Goal: Information Seeking & Learning: Learn about a topic

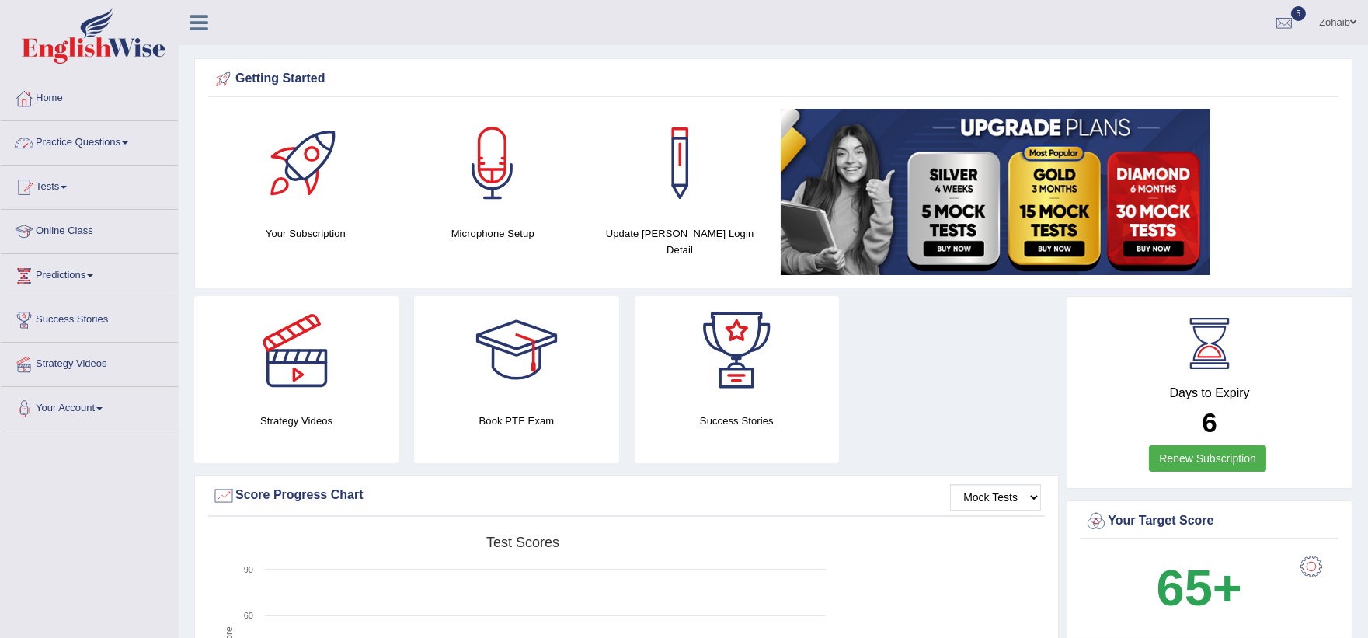
click at [78, 146] on link "Practice Questions" at bounding box center [89, 140] width 177 height 39
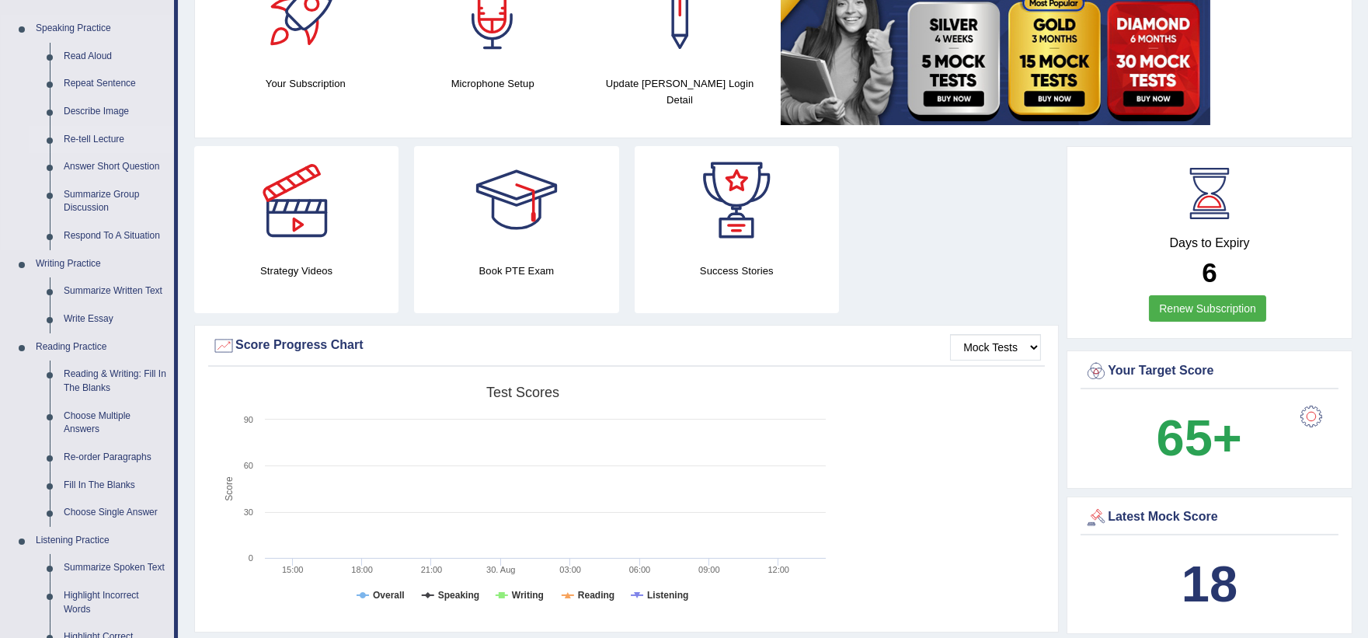
scroll to position [172, 0]
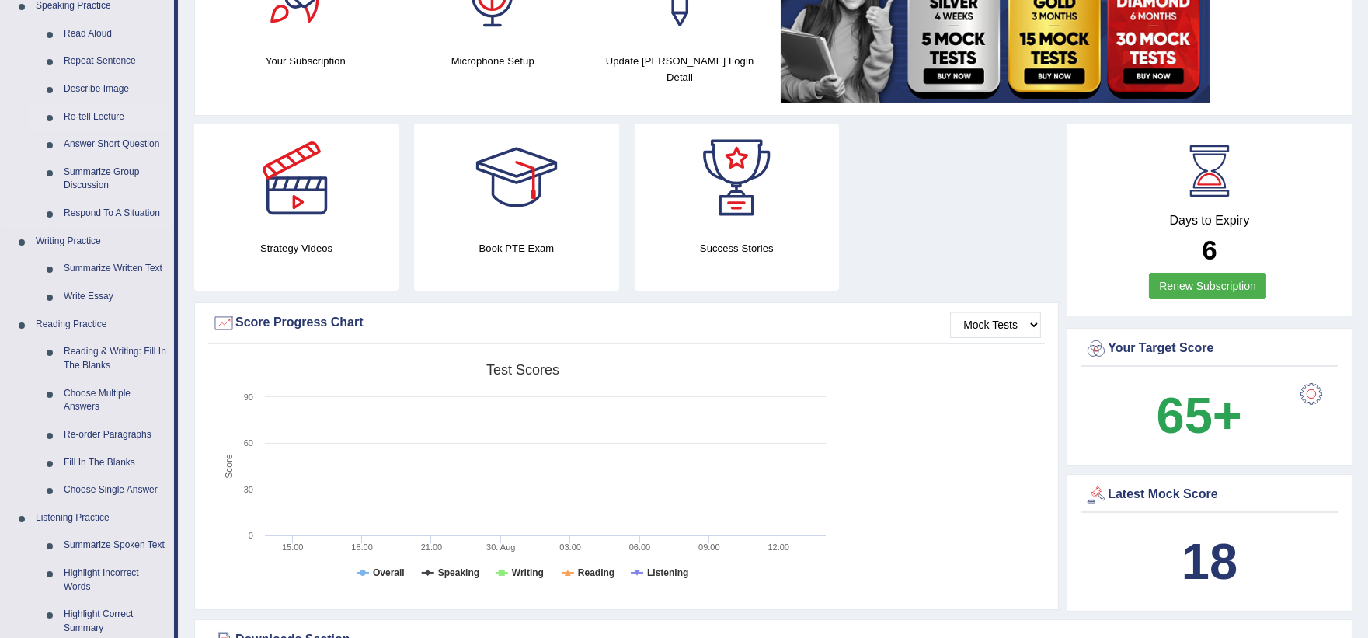
click at [65, 297] on link "Write Essay" at bounding box center [115, 297] width 117 height 28
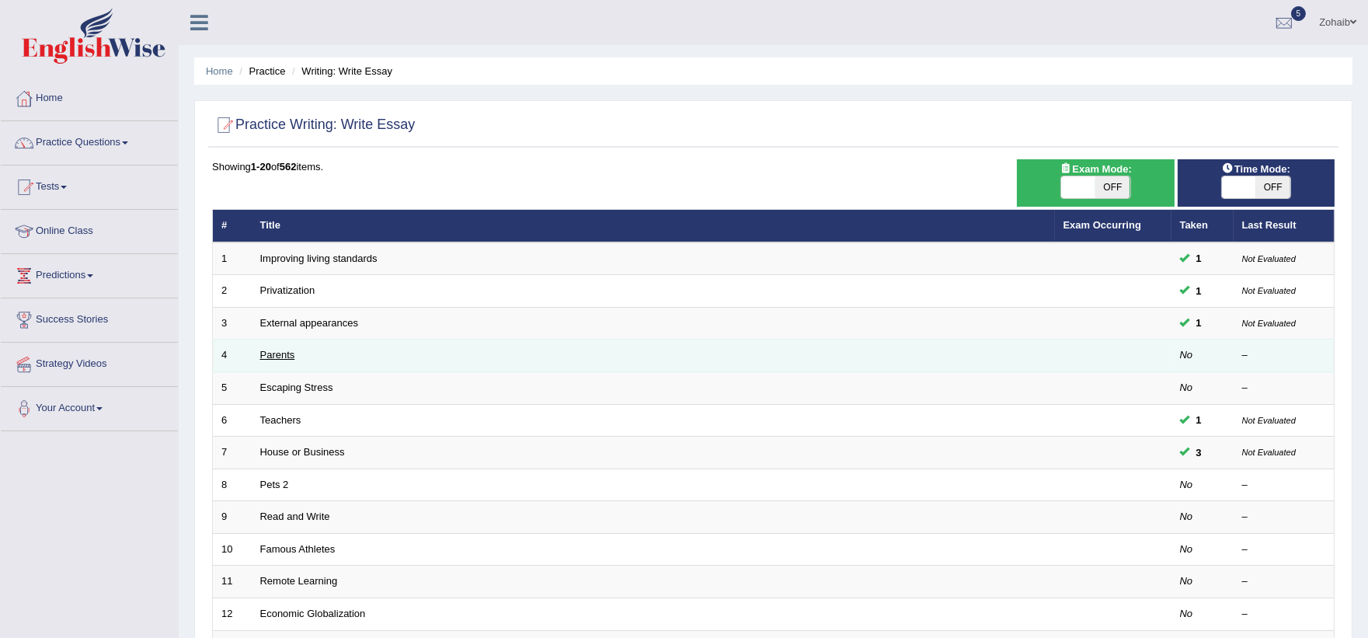
click at [273, 350] on td "Parents" at bounding box center [653, 355] width 803 height 33
click at [273, 354] on link "Parents" at bounding box center [277, 355] width 35 height 12
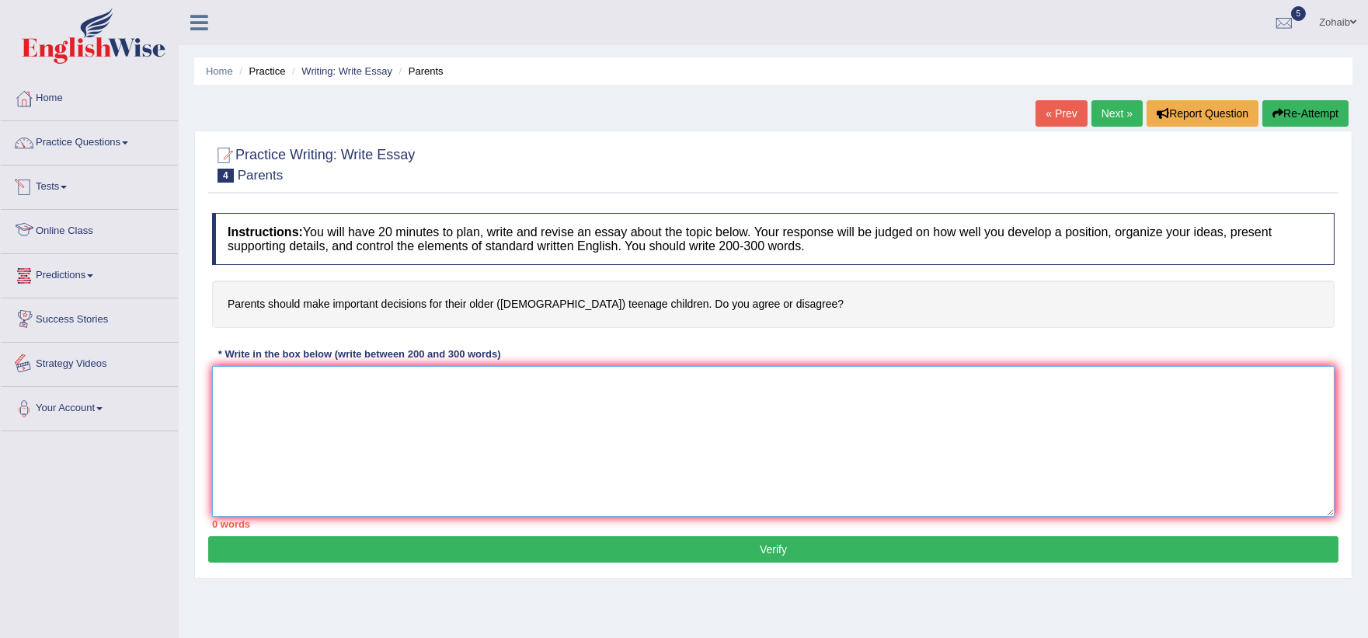
click at [264, 387] on textarea at bounding box center [773, 441] width 1122 height 151
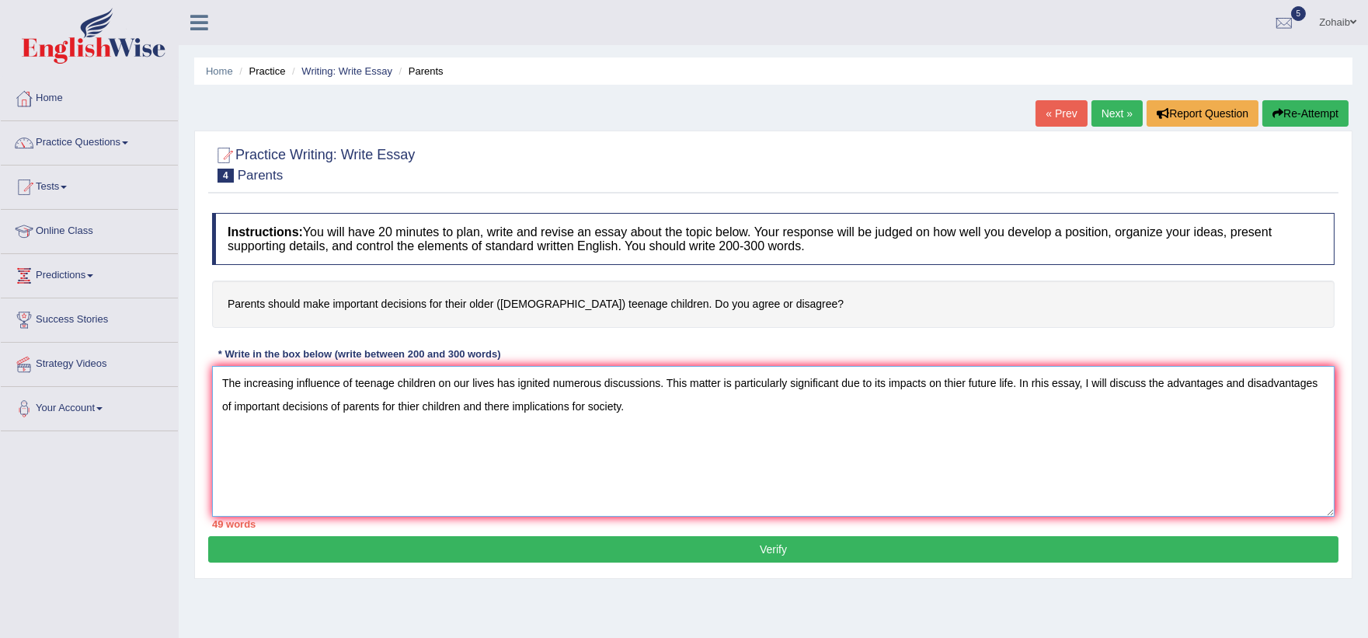
click at [1034, 377] on textarea "The increasing influence of teenage children on our lives has ignited numerous …" at bounding box center [773, 441] width 1122 height 151
click at [1036, 379] on textarea "The increasing influence of teenage children on our lives has ignited numerous …" at bounding box center [773, 441] width 1122 height 151
drag, startPoint x: 692, startPoint y: 468, endPoint x: 683, endPoint y: 485, distance: 19.1
click at [683, 485] on textarea "The increasing influence of teenage children on our lives has ignited numerous …" at bounding box center [773, 441] width 1122 height 151
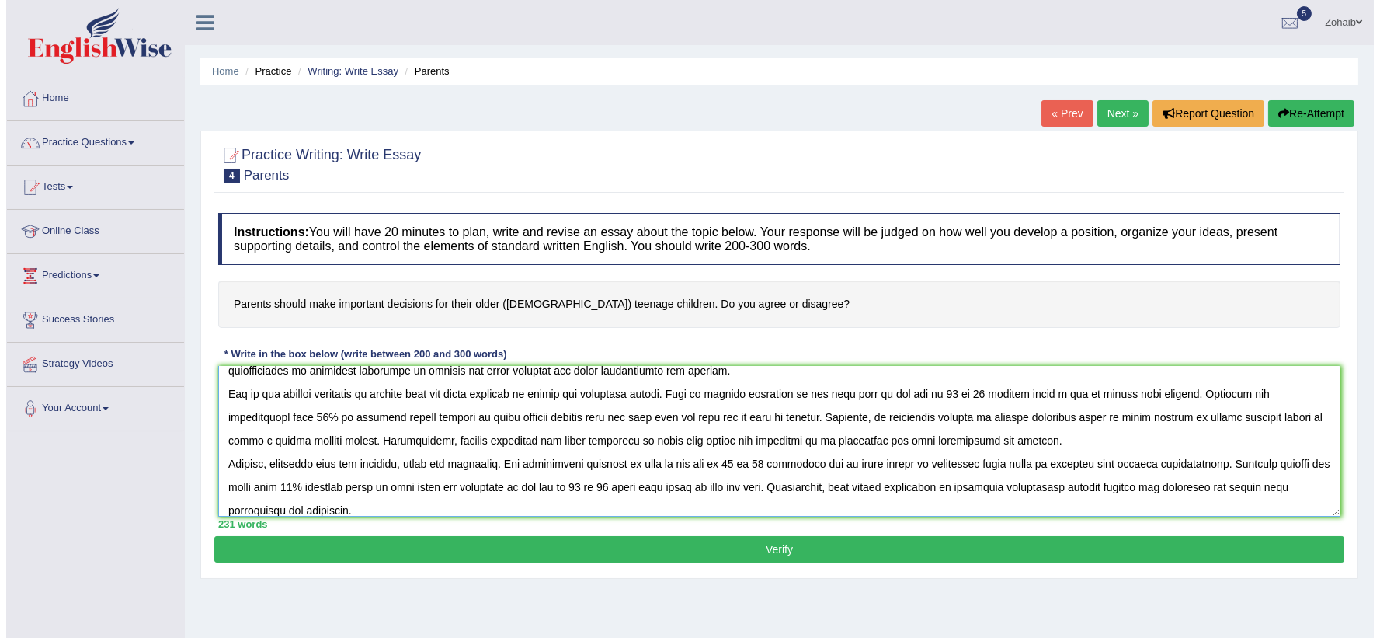
scroll to position [59, 0]
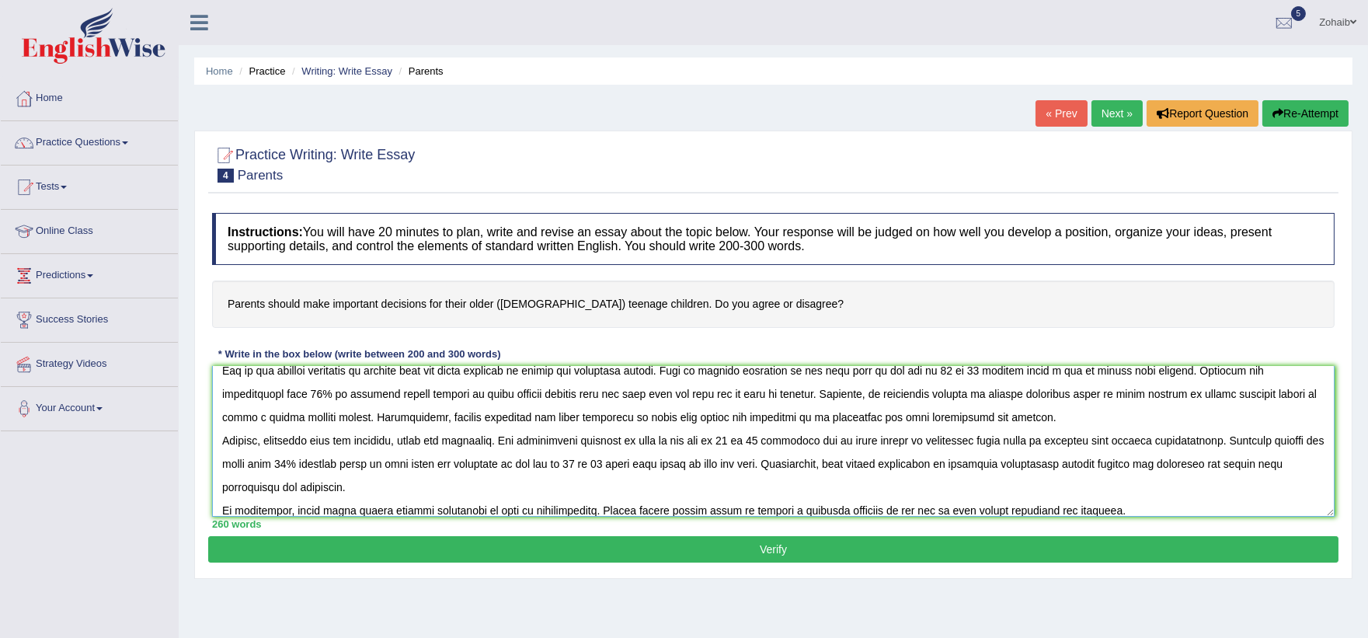
type textarea "The increasing influence of teenage children on our lives has ignited numerous …"
click at [890, 546] on button "Verify" at bounding box center [773, 549] width 1130 height 26
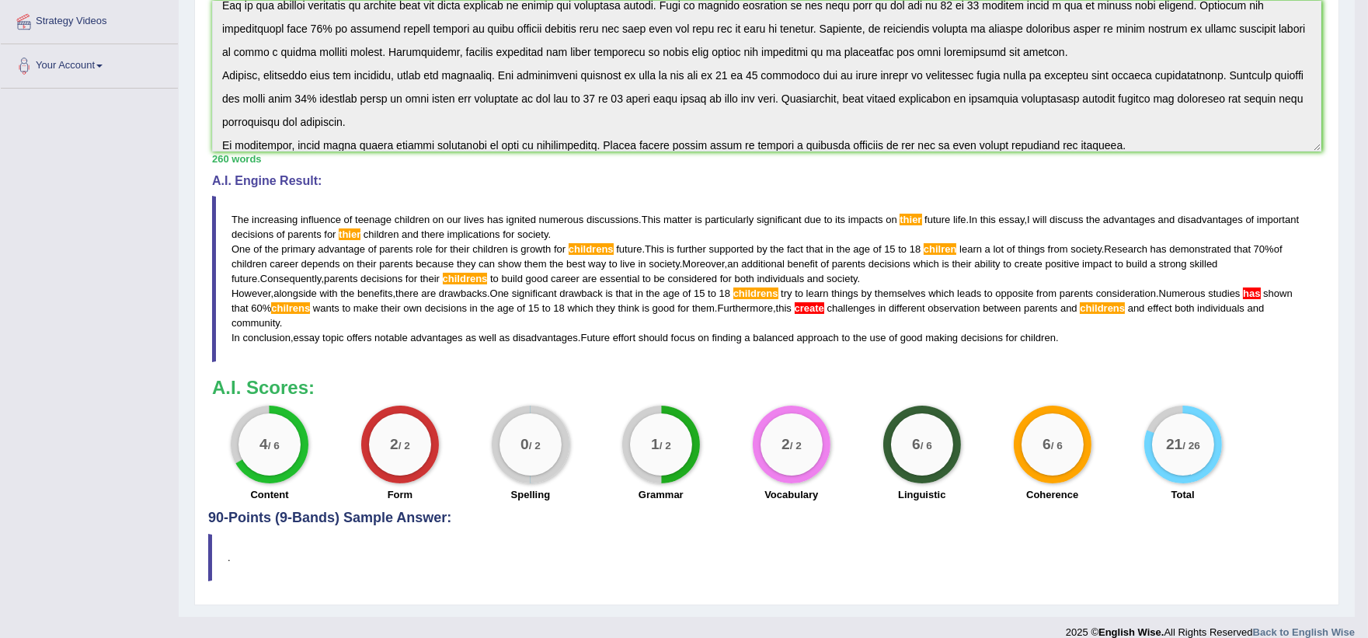
scroll to position [360, 0]
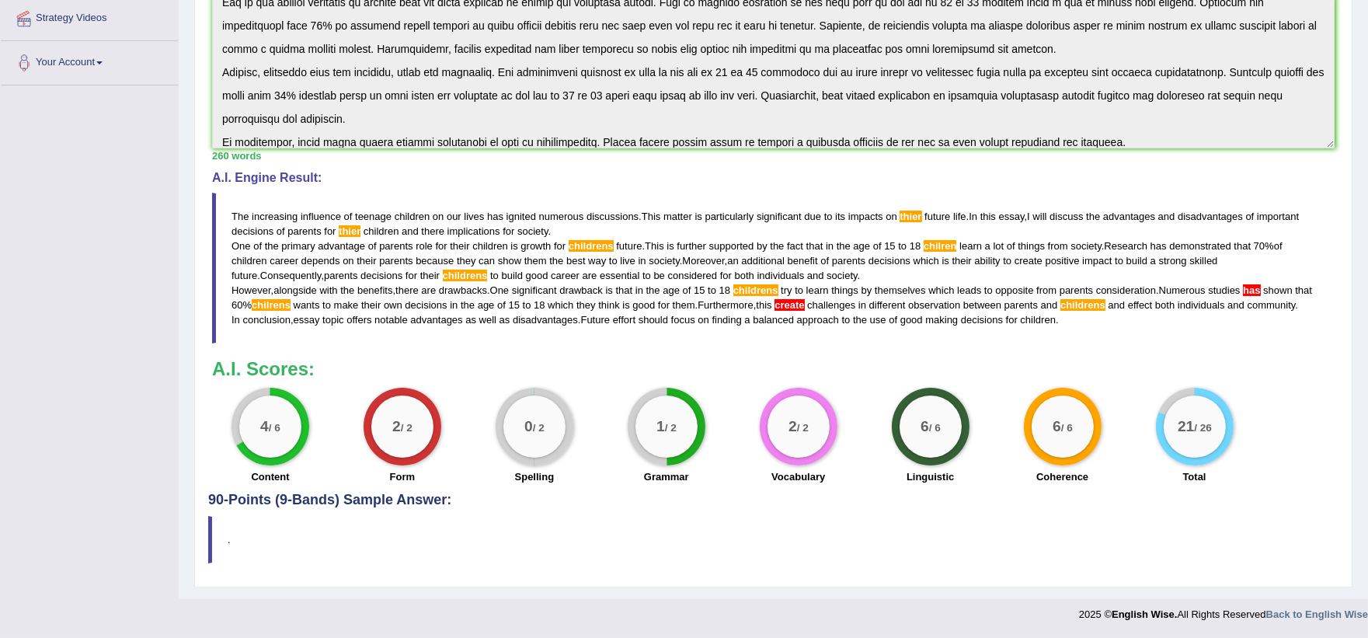
click at [992, 536] on blockquote "." at bounding box center [773, 539] width 1130 height 47
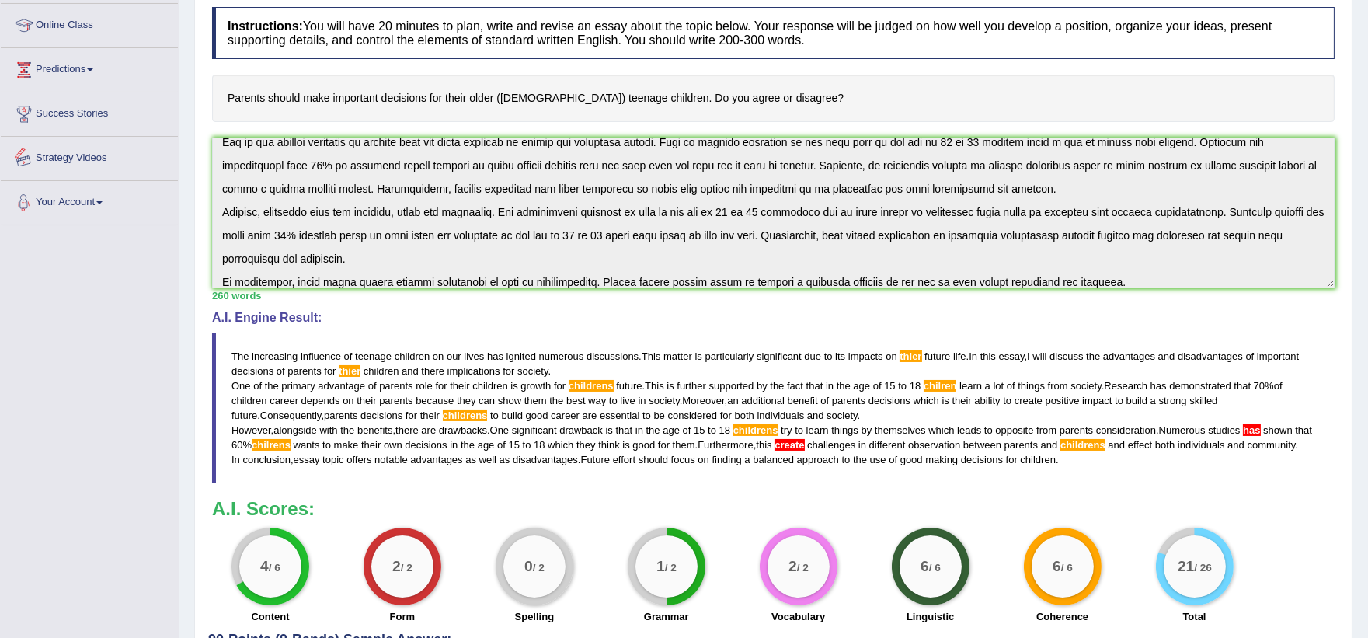
scroll to position [0, 0]
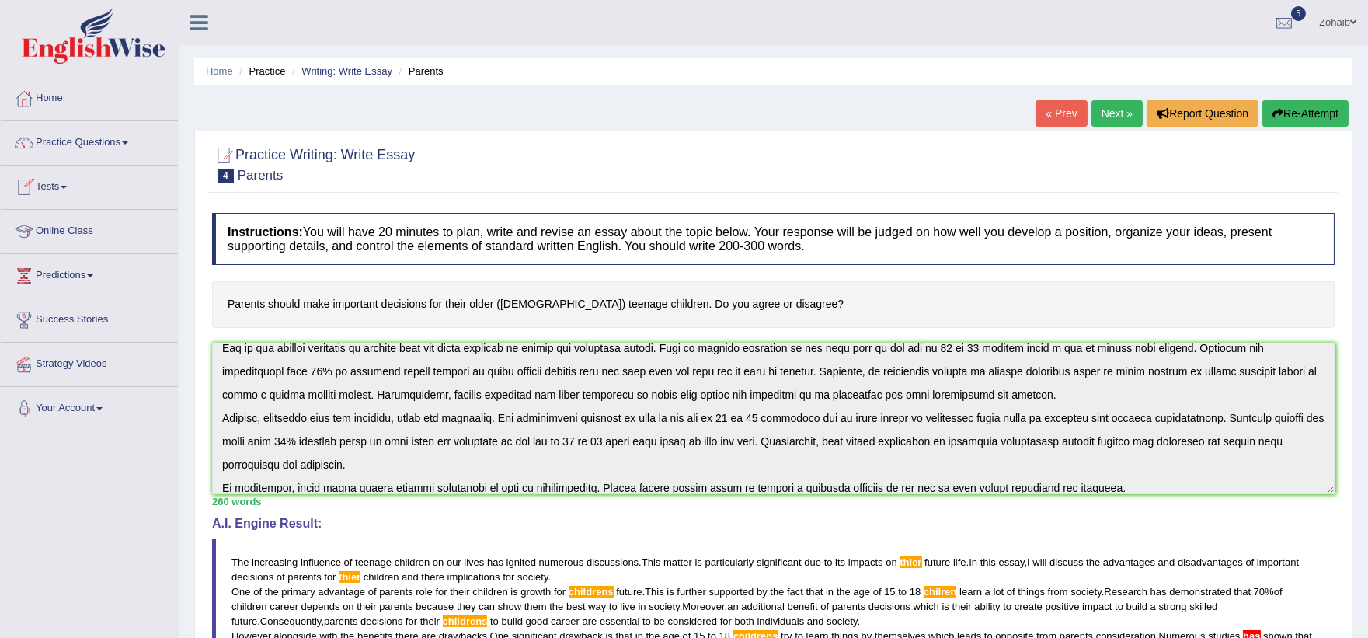
click at [67, 193] on link "Tests" at bounding box center [89, 184] width 177 height 39
click at [95, 128] on link "Practice Questions" at bounding box center [89, 140] width 177 height 39
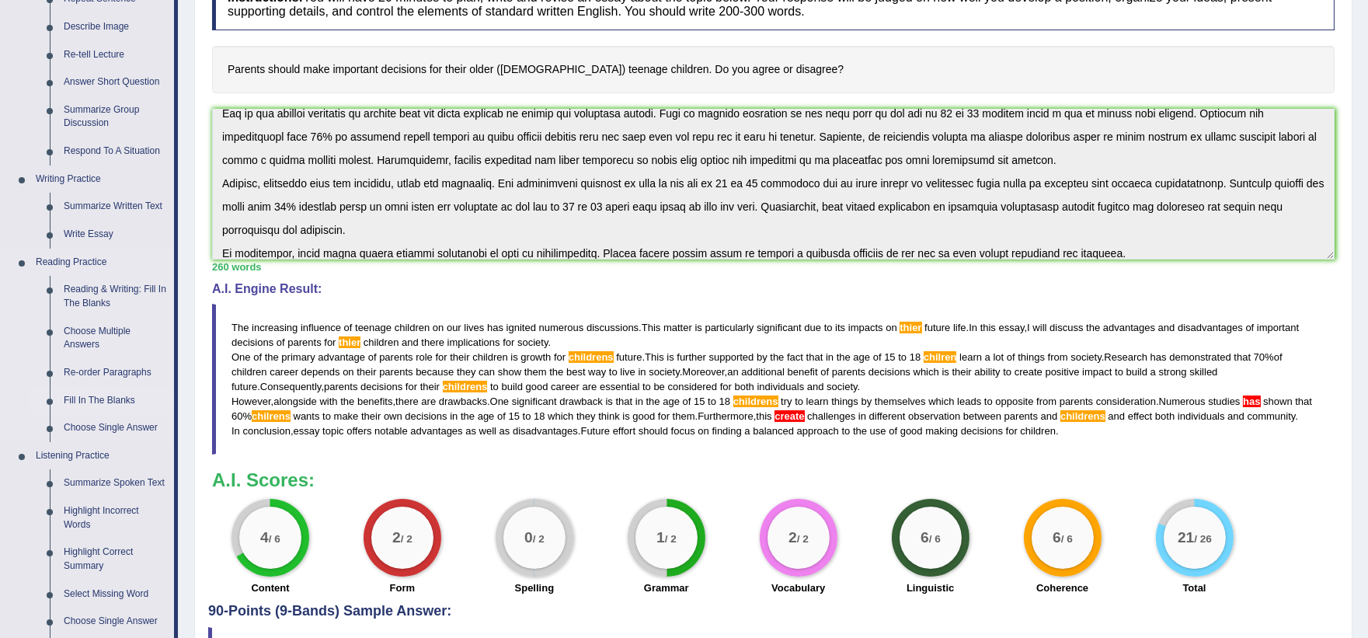
scroll to position [259, 0]
